Goal: Find specific page/section: Find specific page/section

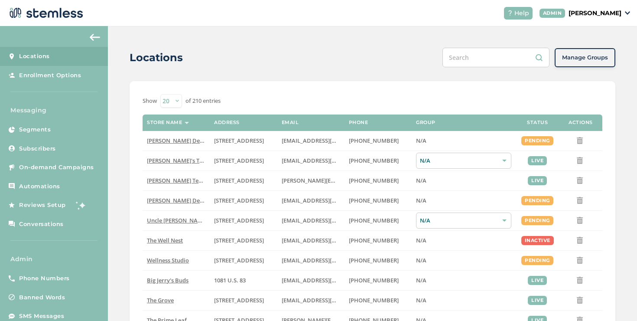
click at [95, 169] on link "On-demand Campaigns" at bounding box center [54, 167] width 108 height 19
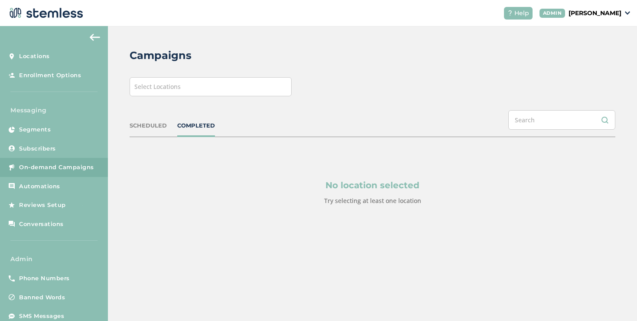
click at [152, 83] on span "Select Locations" at bounding box center [157, 86] width 46 height 8
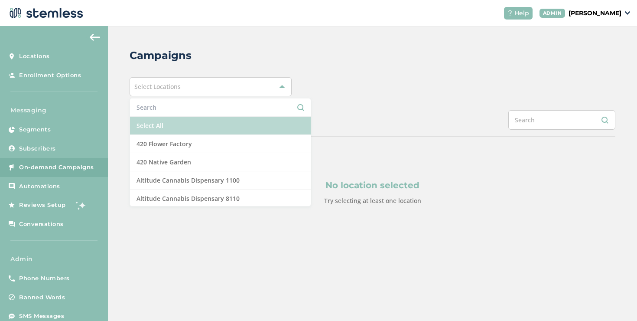
click at [146, 126] on li "Select All" at bounding box center [220, 126] width 181 height 18
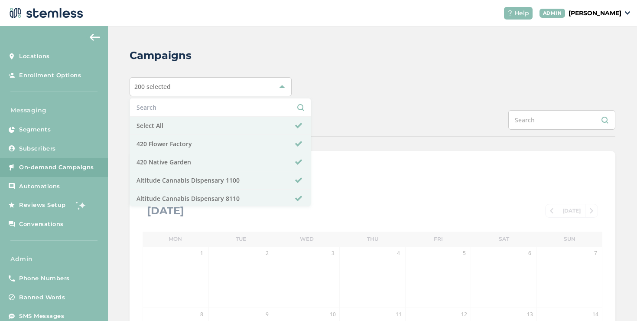
click at [367, 109] on div "Campaigns 200 selected Select All 420 Flower Factory 420 Native Garden Altitude…" at bounding box center [372, 306] width 529 height 561
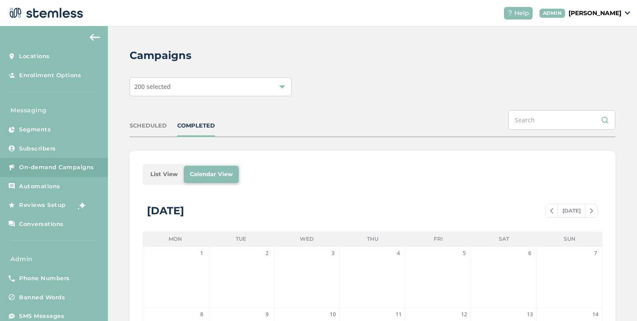
click at [155, 173] on li "List View" at bounding box center [163, 174] width 39 height 17
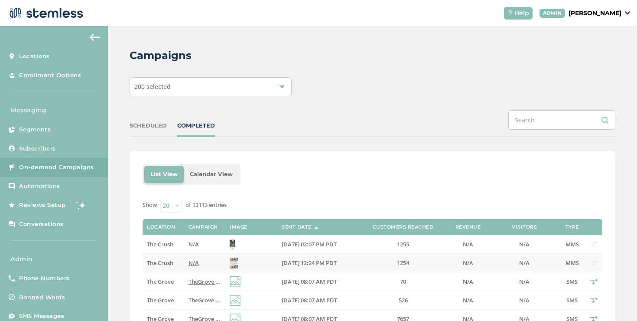
click at [195, 262] on span "N/A" at bounding box center [194, 263] width 10 height 8
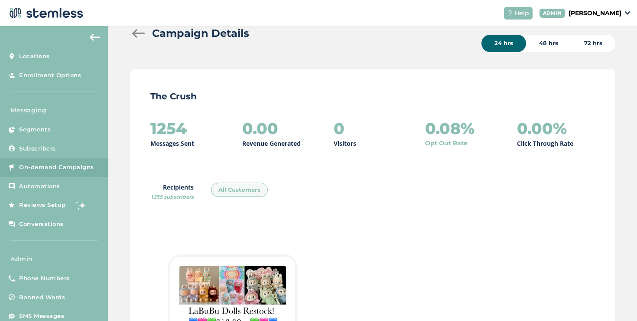
scroll to position [32, 0]
